Goal: Information Seeking & Learning: Learn about a topic

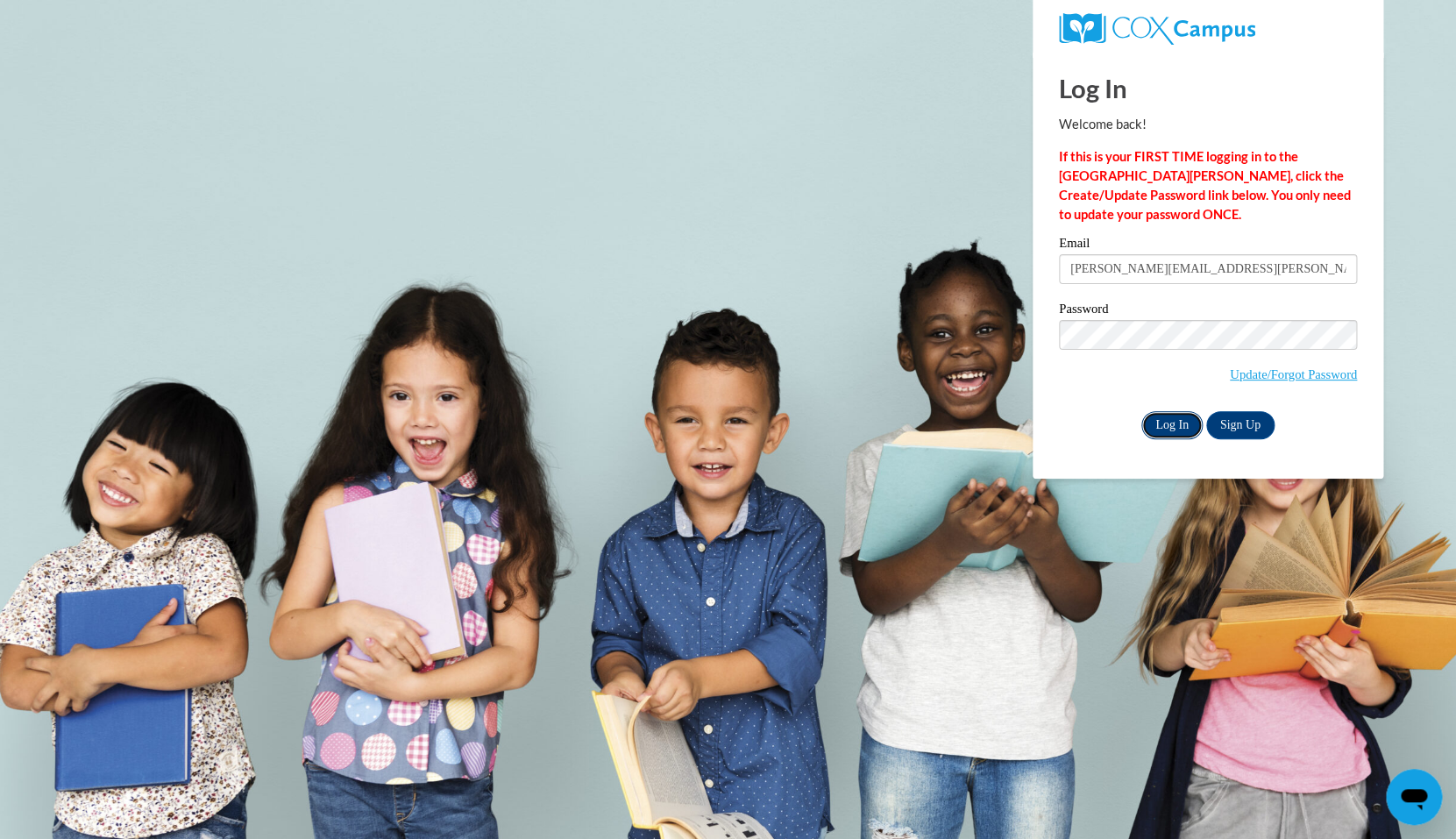
click at [1179, 423] on input "Log In" at bounding box center [1172, 425] width 61 height 28
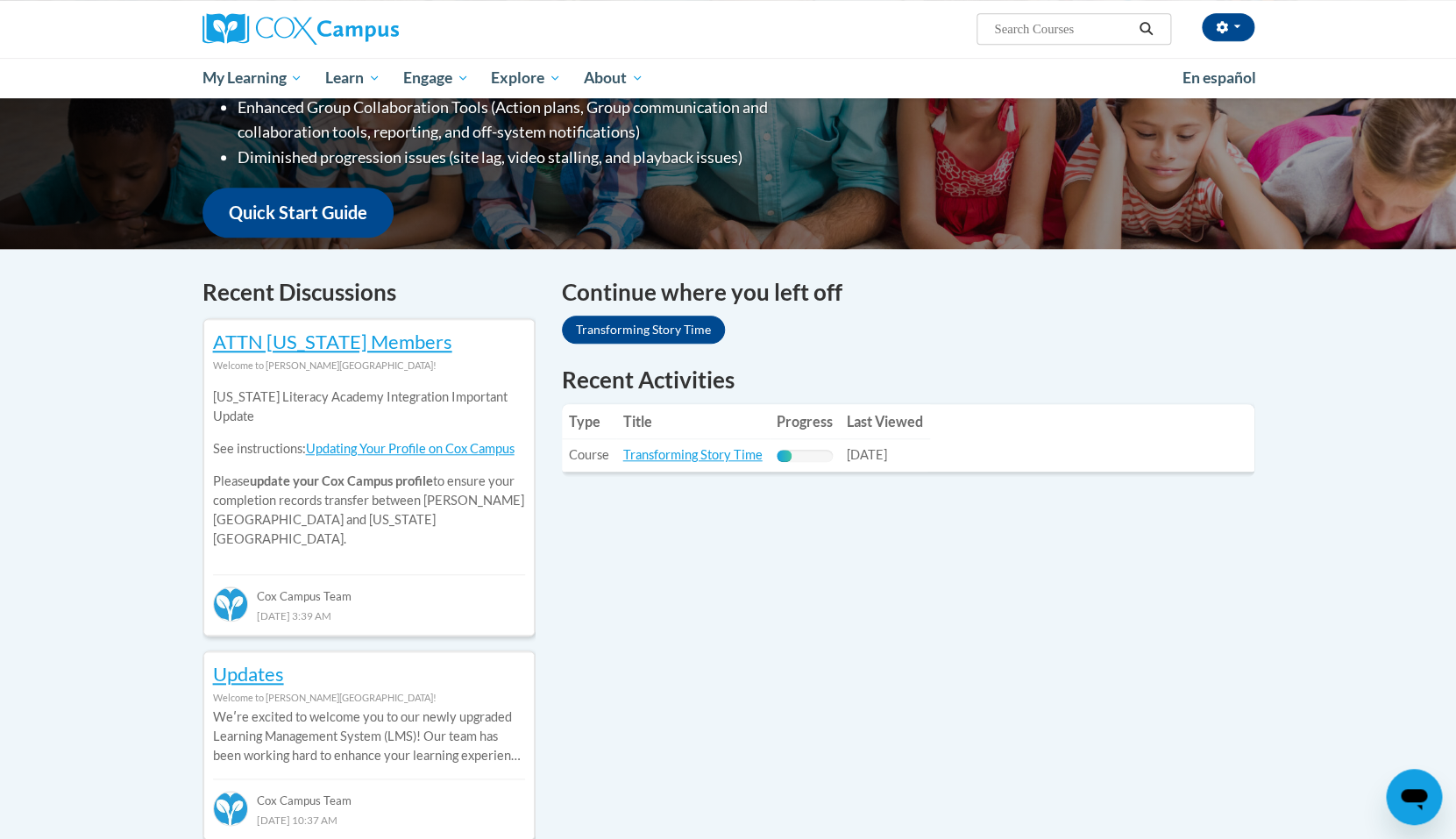
scroll to position [388, 0]
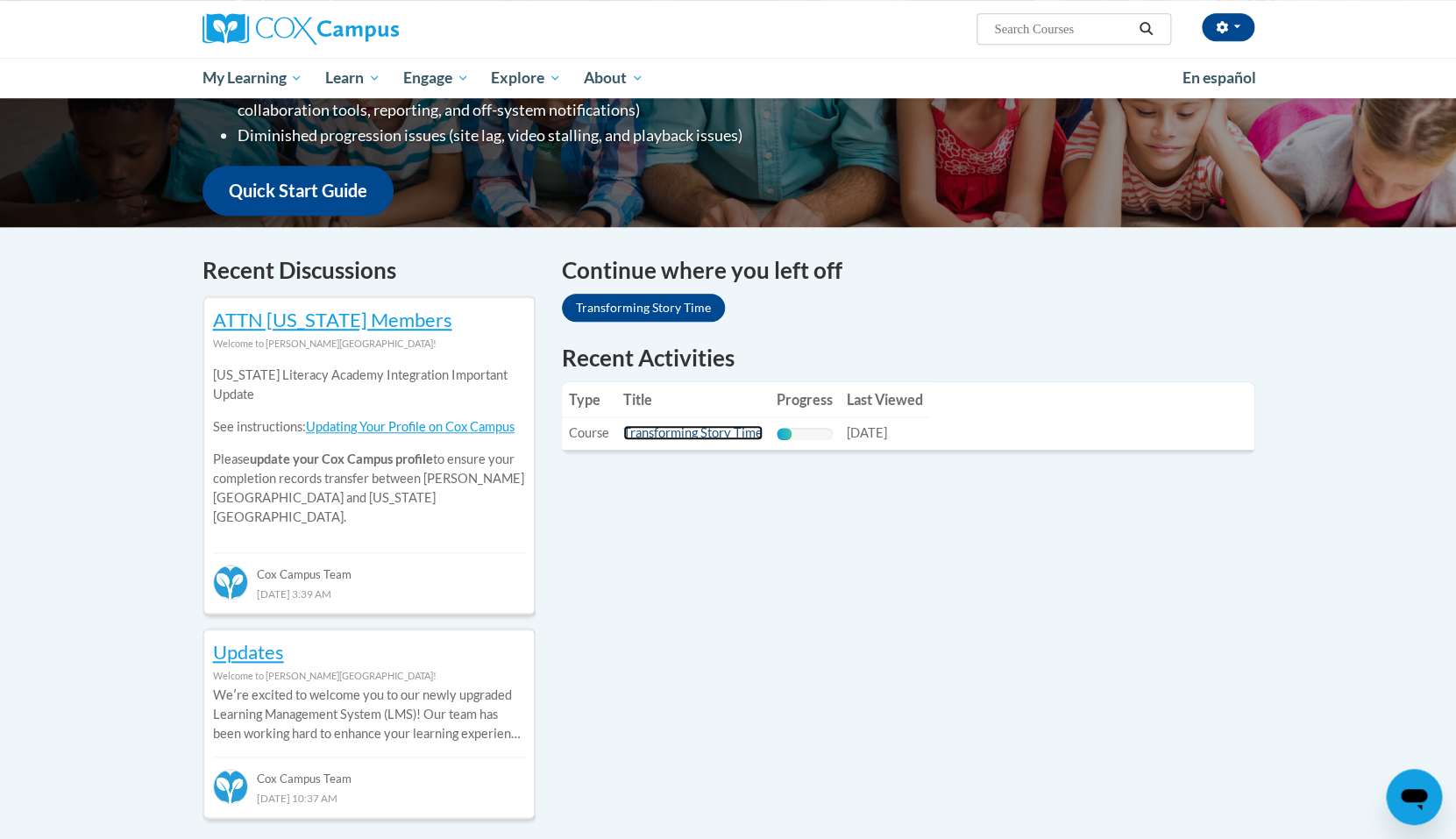
click at [700, 439] on link "Transforming Story Time" at bounding box center [693, 433] width 139 height 15
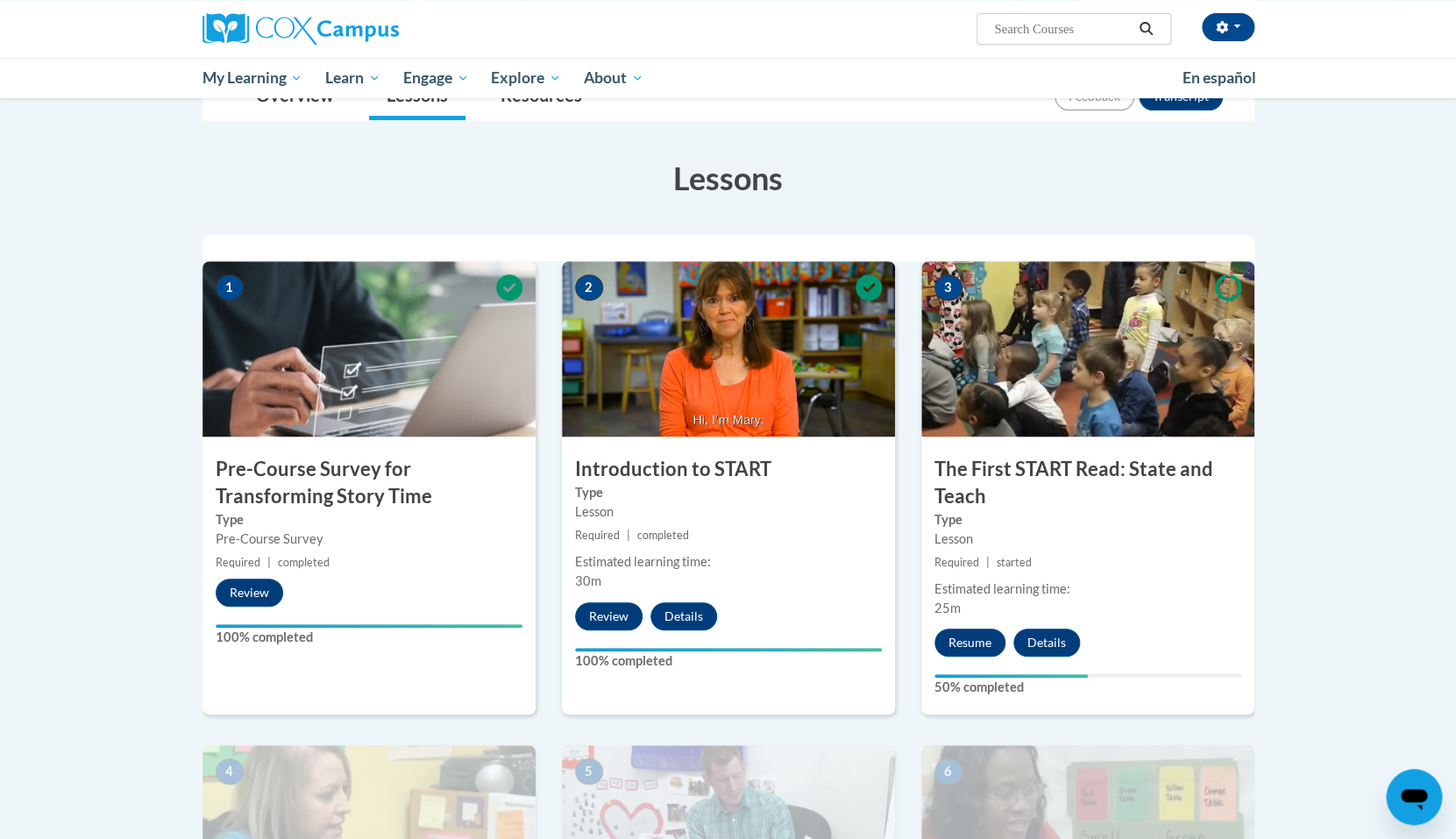
scroll to position [224, 0]
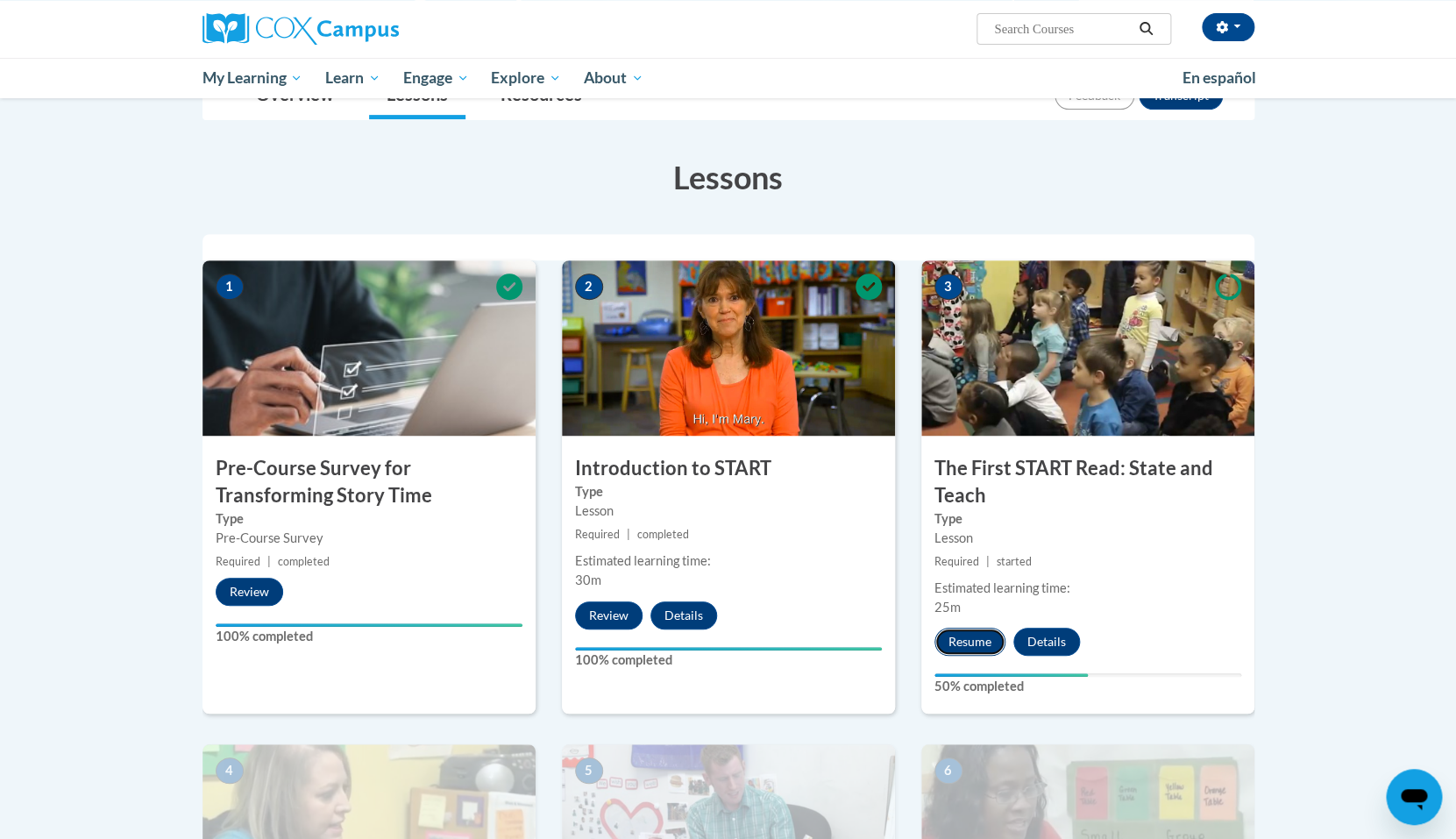
click at [959, 640] on button "Resume" at bounding box center [970, 641] width 71 height 28
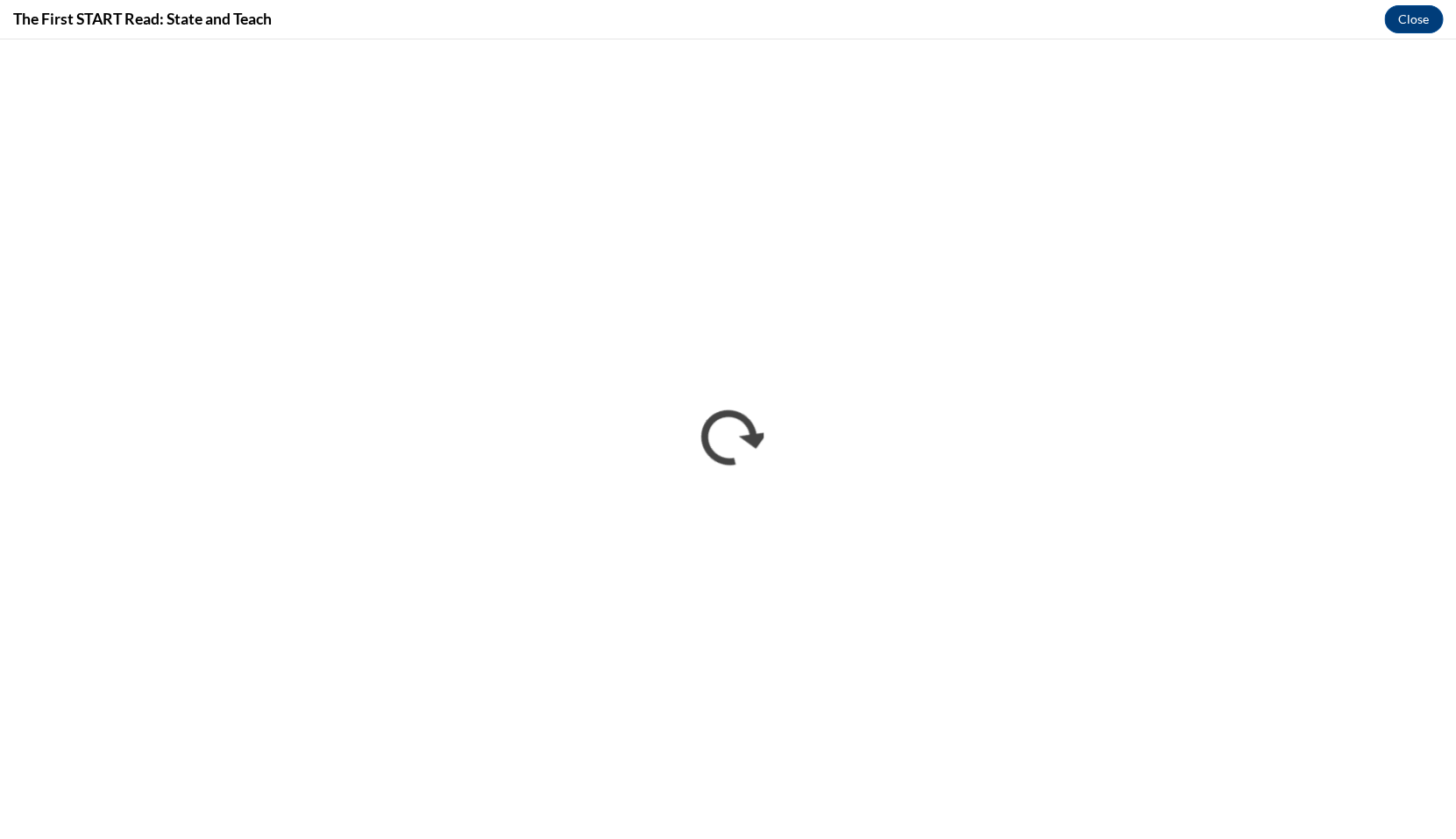
scroll to position [0, 0]
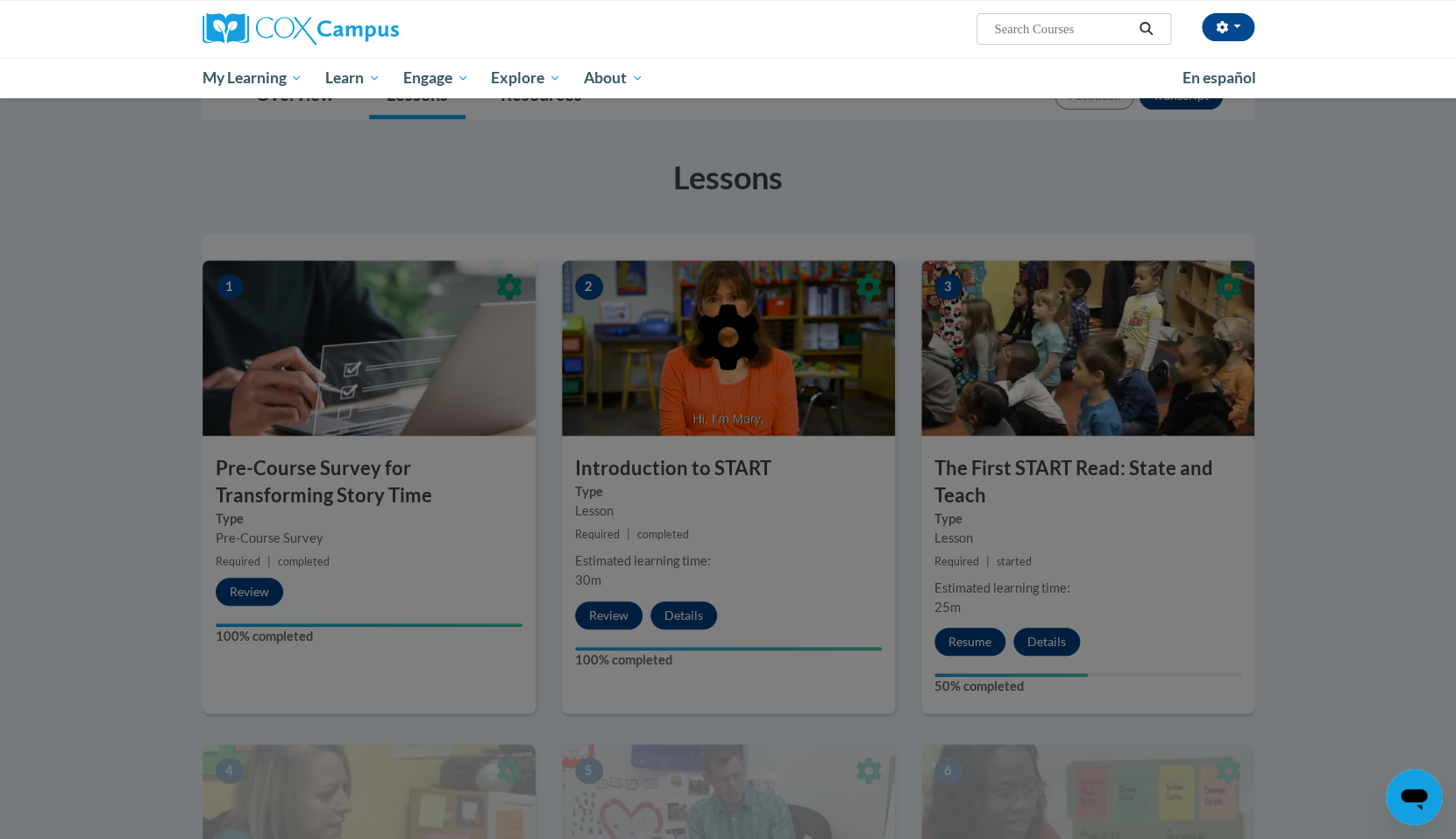
click at [1420, 22] on div "[PERSON_NAME] ([GEOGRAPHIC_DATA]/[GEOGRAPHIC_DATA] UTC-05:00) My Profile Inbox …" at bounding box center [728, 49] width 1456 height 98
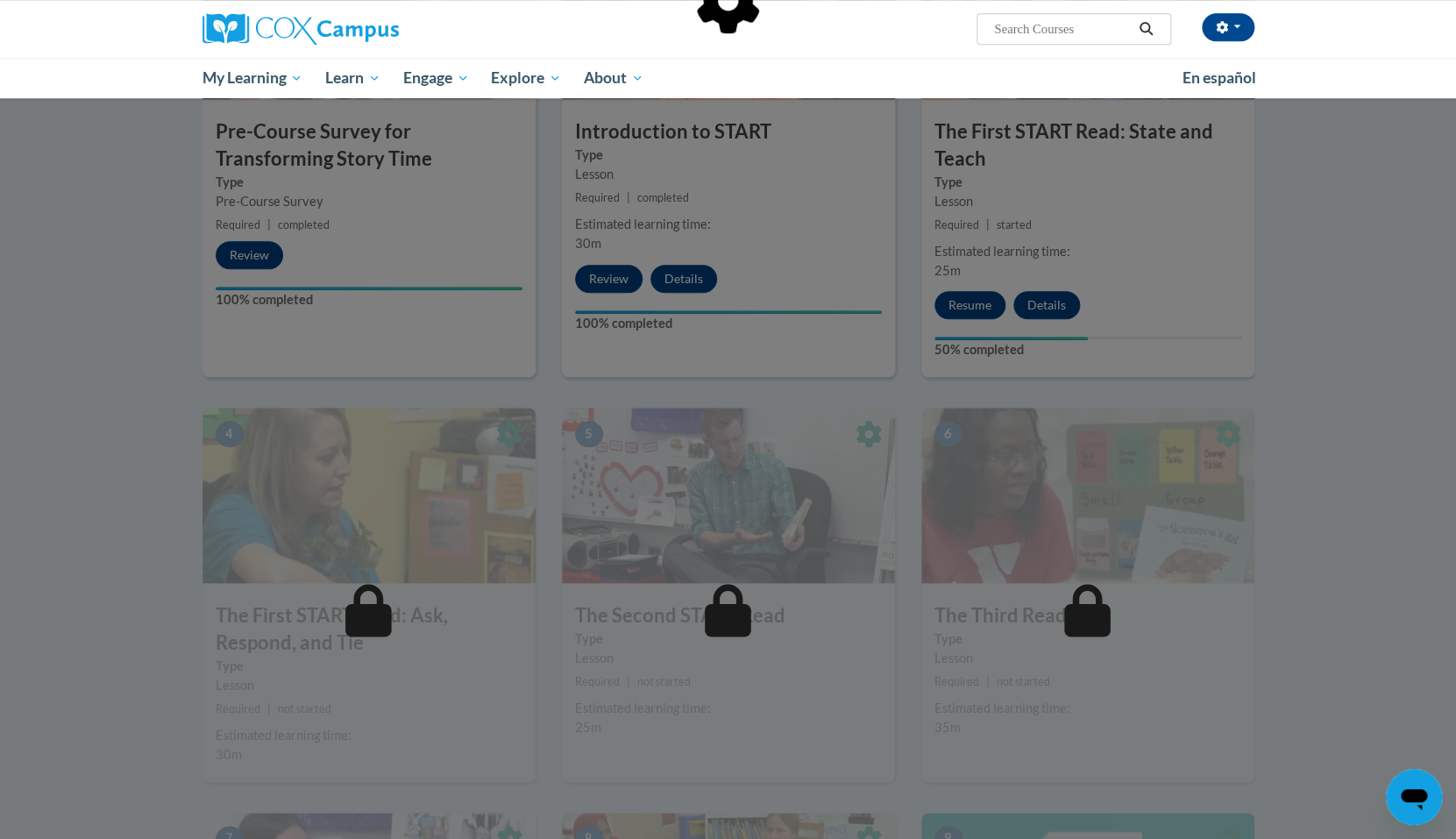
scroll to position [558, 0]
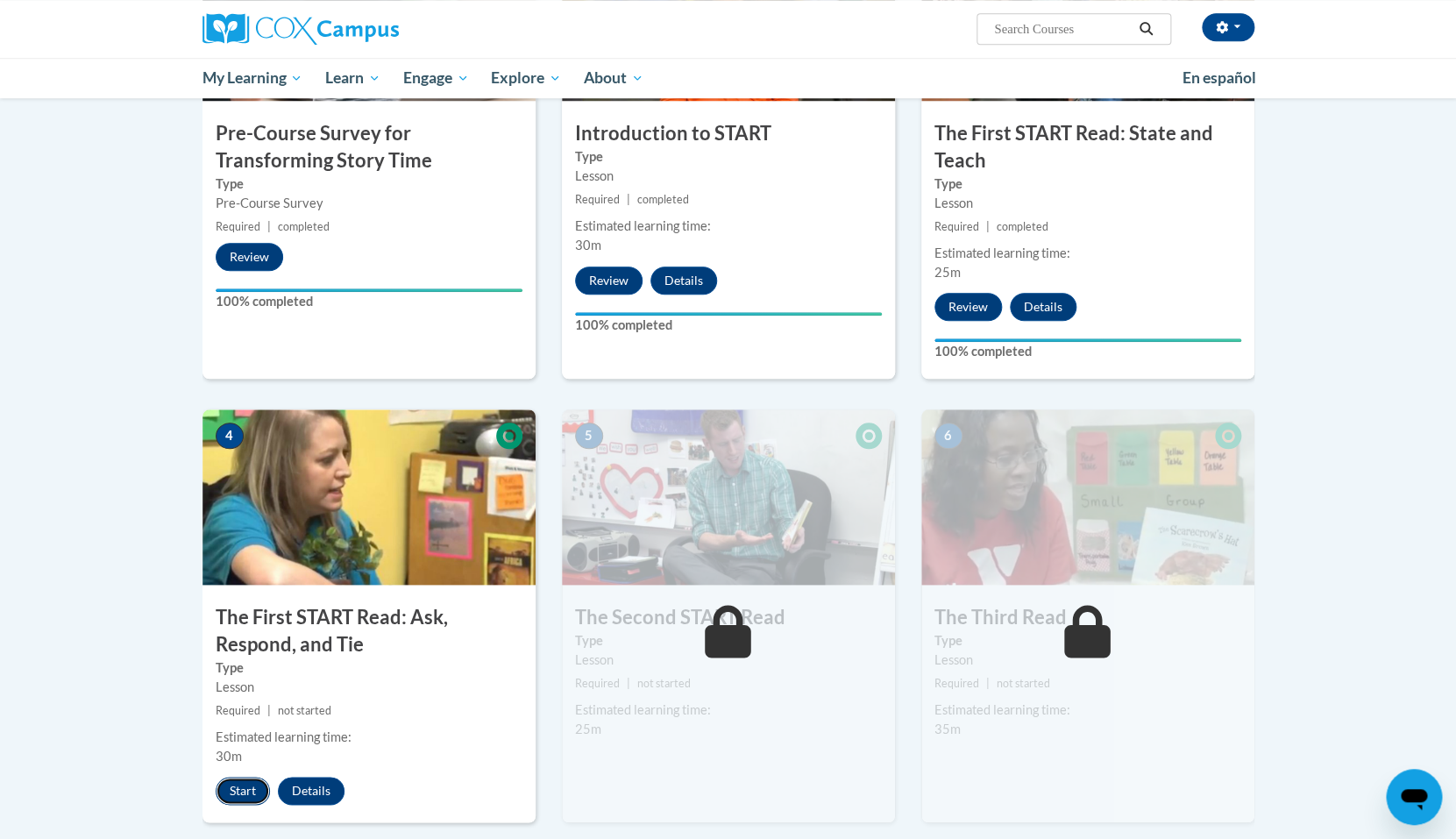
click at [242, 794] on button "Start" at bounding box center [243, 791] width 54 height 28
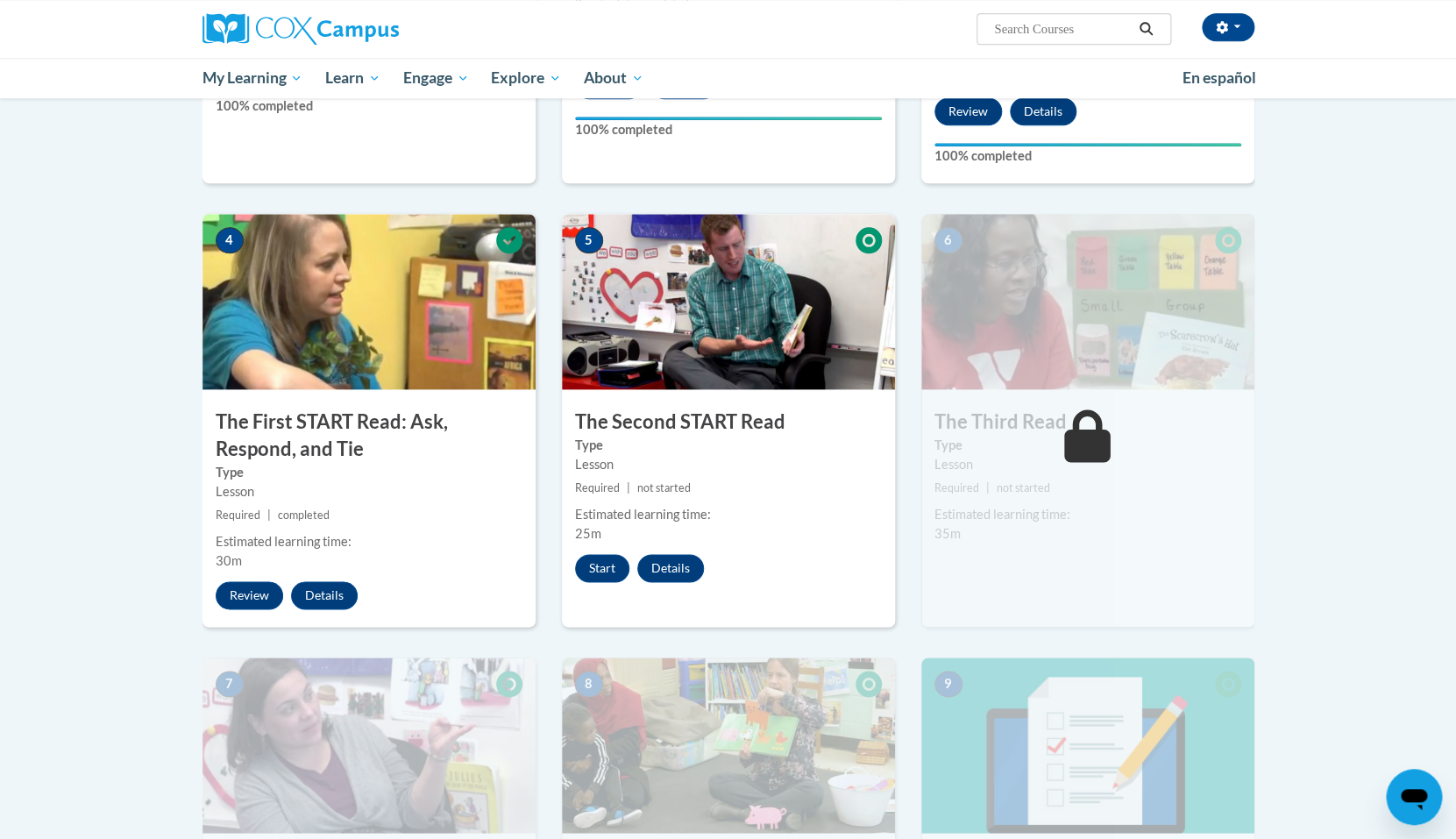
scroll to position [768, 0]
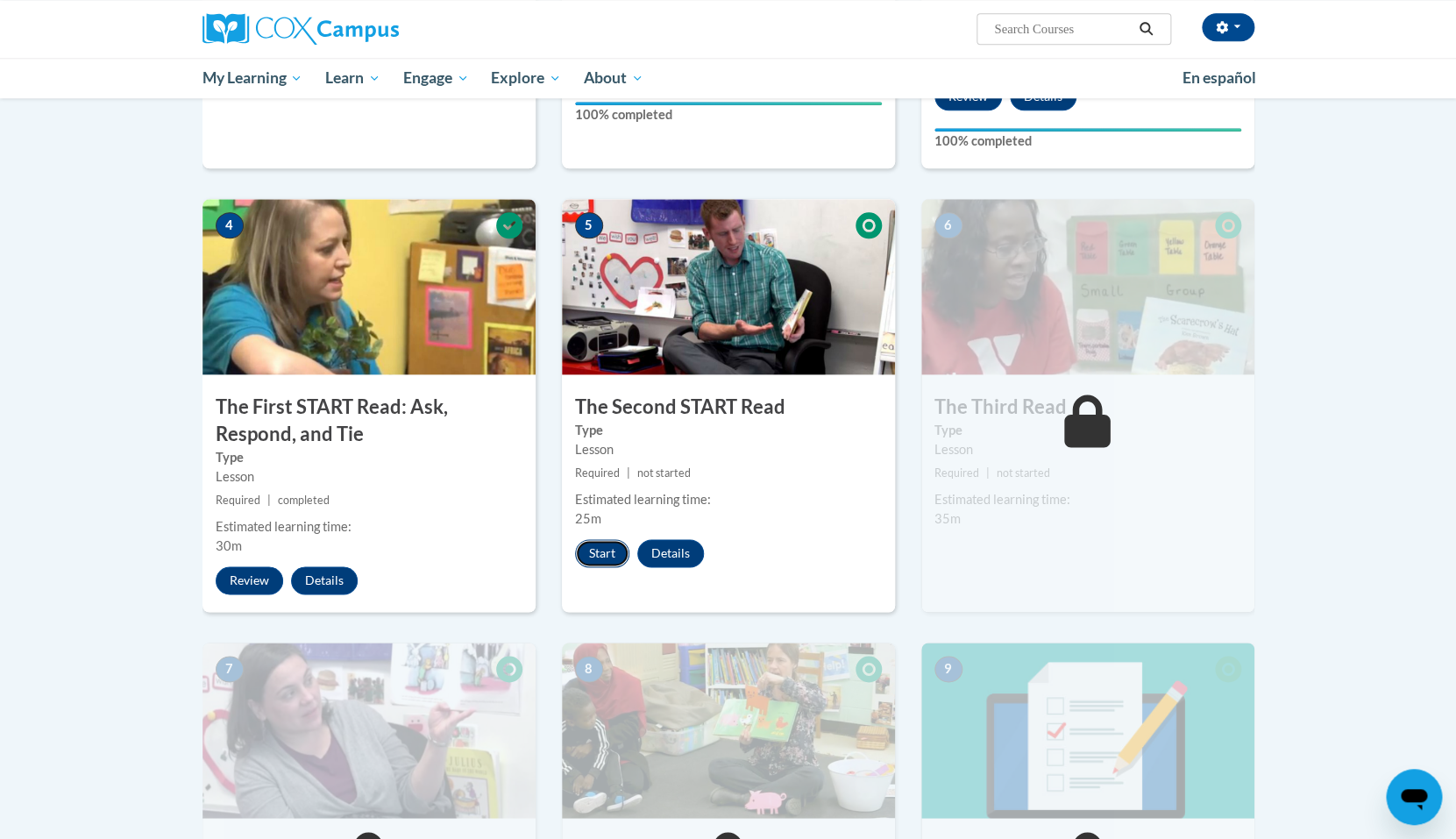
click at [620, 554] on button "Start" at bounding box center [602, 553] width 54 height 28
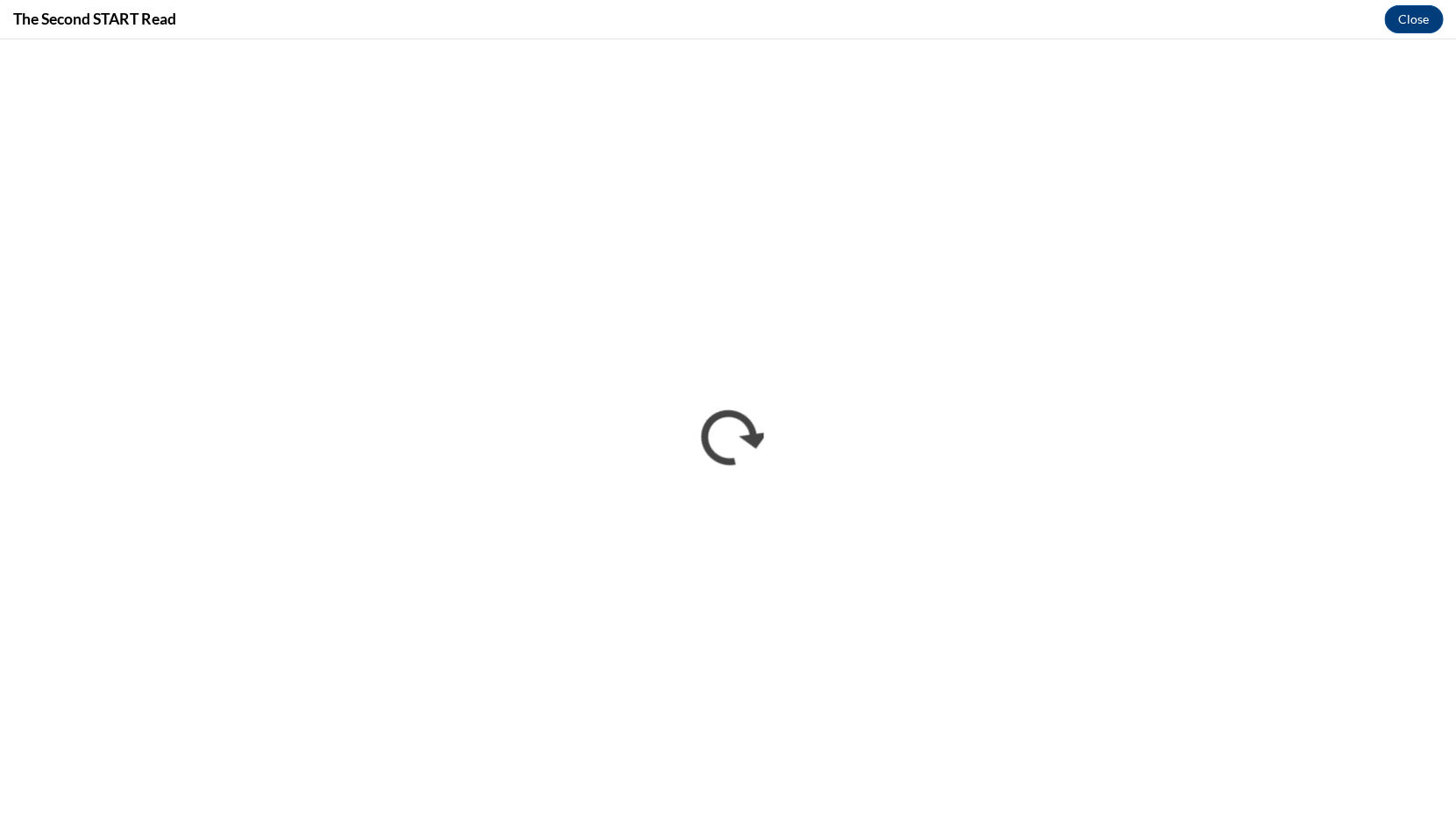
scroll to position [0, 0]
